Goal: Go to known website: Access a specific website the user already knows

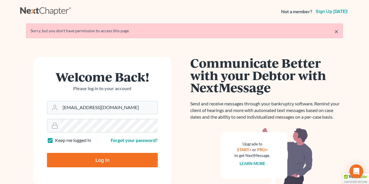
click at [88, 161] on input "Log In" at bounding box center [102, 160] width 111 height 14
type input "Thinking..."
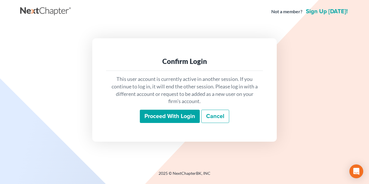
click at [149, 114] on input "Proceed with login" at bounding box center [170, 116] width 60 height 13
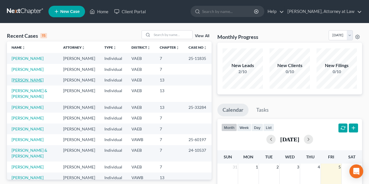
click at [39, 82] on link "Monroe-Kay, Jacqueline" at bounding box center [28, 79] width 32 height 5
